Goal: Navigation & Orientation: Find specific page/section

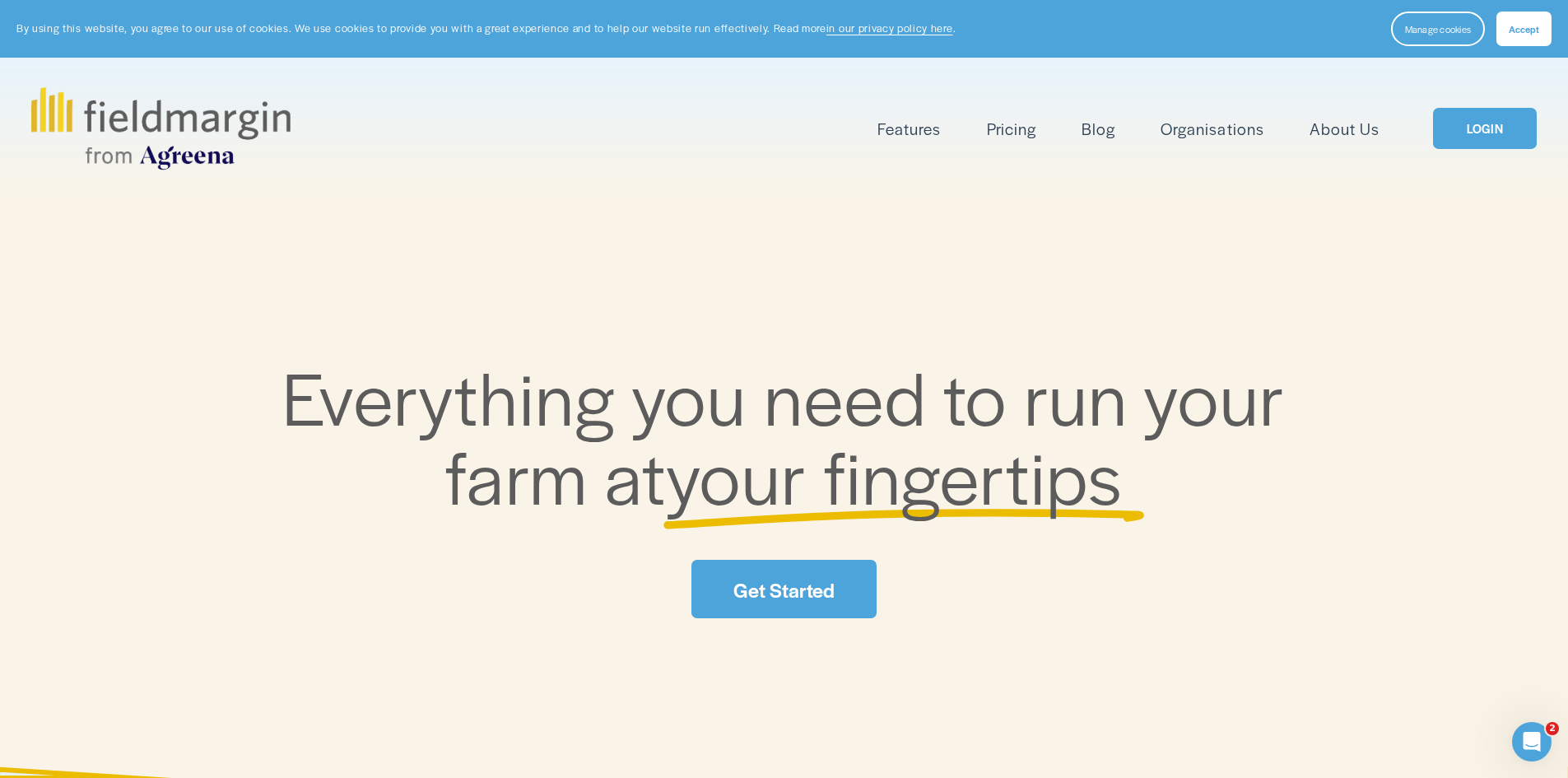
click at [1491, 124] on link "LOGIN" at bounding box center [1485, 129] width 103 height 42
